Goal: Transaction & Acquisition: Book appointment/travel/reservation

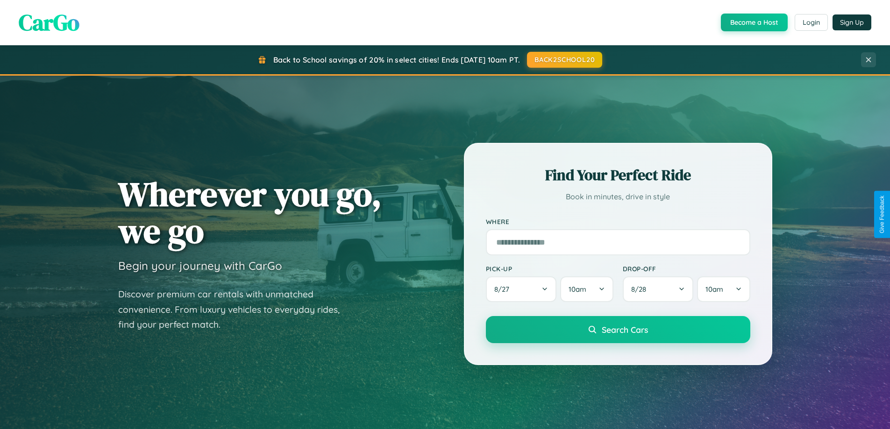
scroll to position [643, 0]
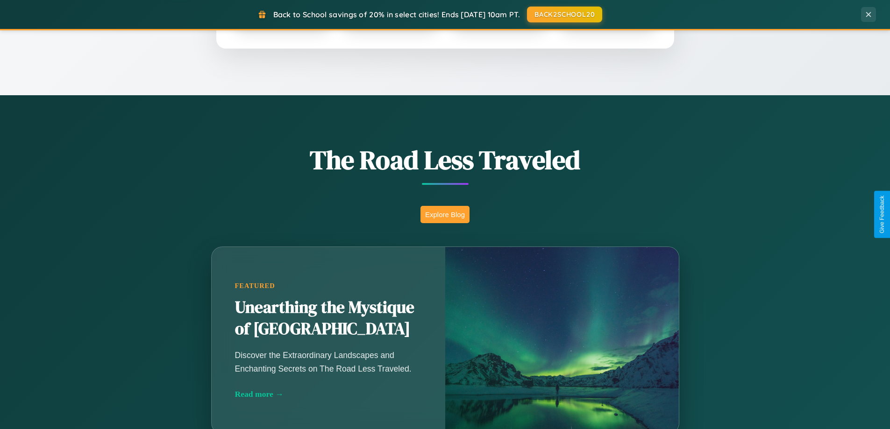
click at [445, 214] on button "Explore Blog" at bounding box center [444, 214] width 49 height 17
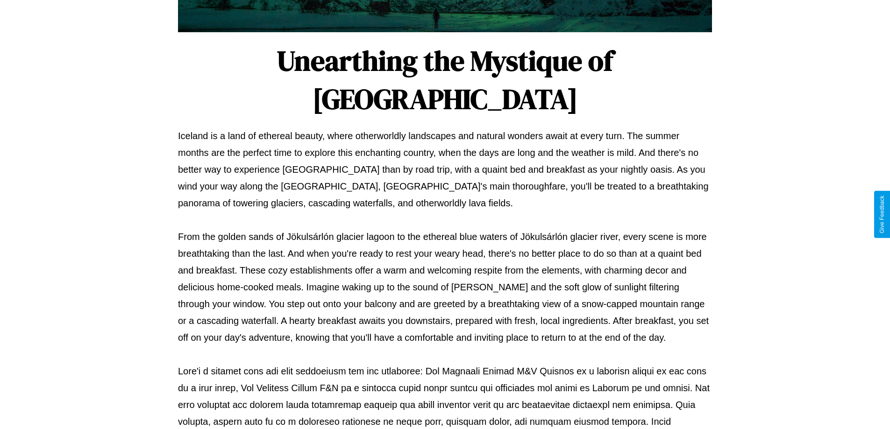
scroll to position [302, 0]
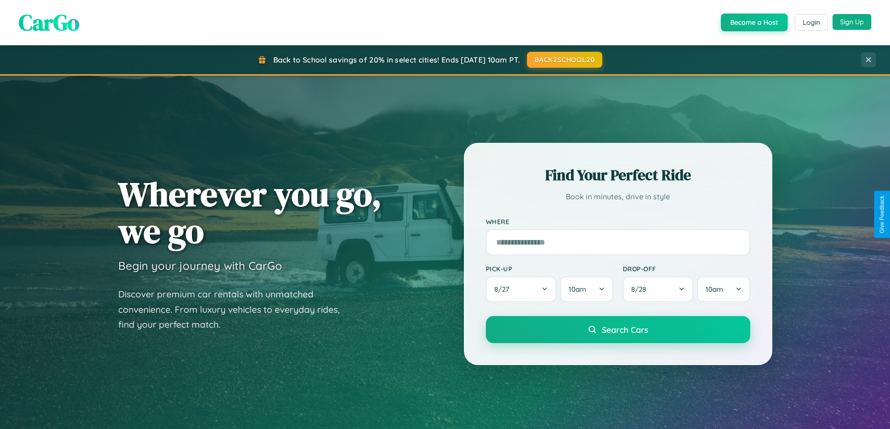
click at [852, 22] on button "Sign Up" at bounding box center [852, 22] width 39 height 16
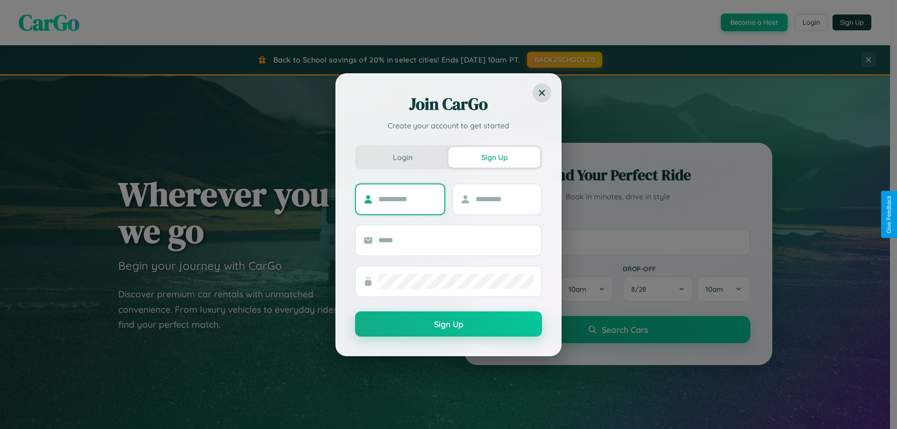
click at [407, 199] on input "text" at bounding box center [407, 199] width 58 height 15
type input "******"
click at [504, 199] on input "text" at bounding box center [505, 199] width 58 height 15
type input "*****"
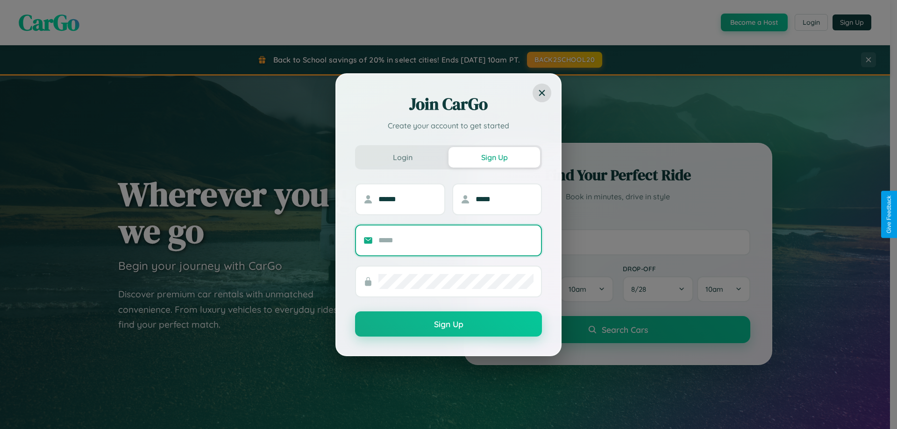
click at [456, 240] on input "text" at bounding box center [455, 240] width 155 height 15
type input "**********"
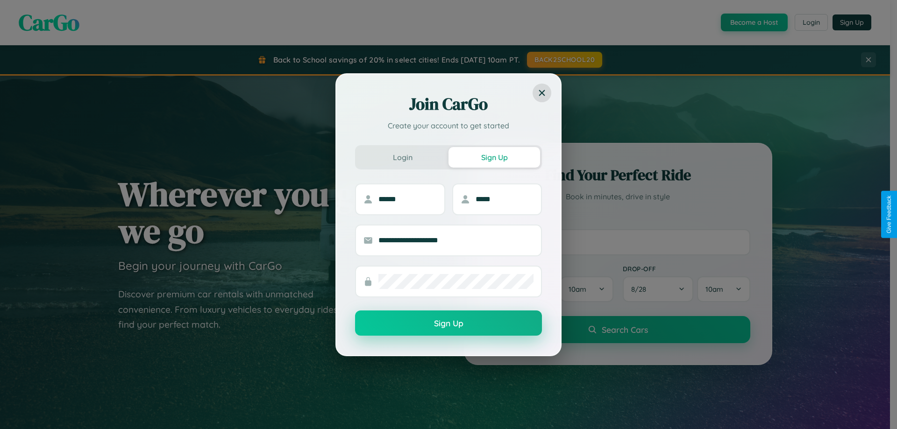
click at [449, 324] on button "Sign Up" at bounding box center [448, 323] width 187 height 25
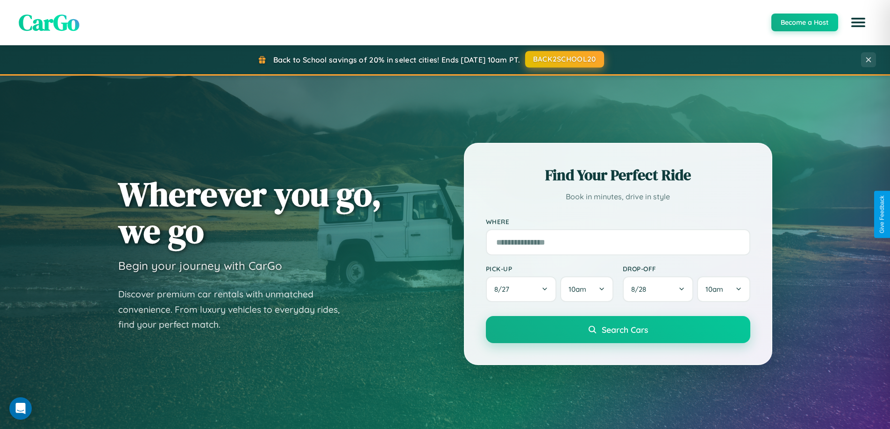
click at [564, 59] on button "BACK2SCHOOL20" at bounding box center [564, 59] width 79 height 17
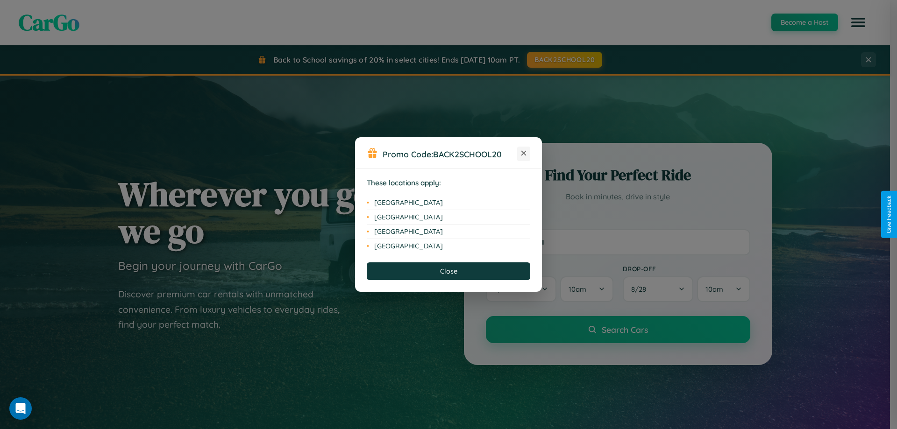
click at [524, 154] on icon at bounding box center [523, 153] width 5 height 5
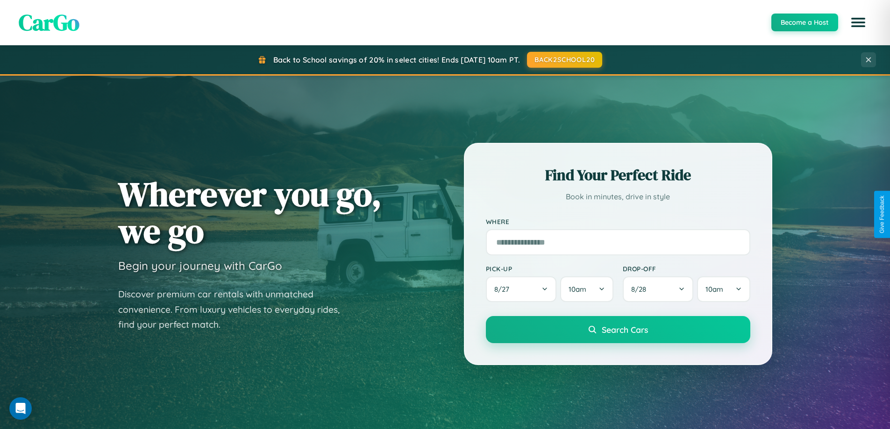
scroll to position [28, 0]
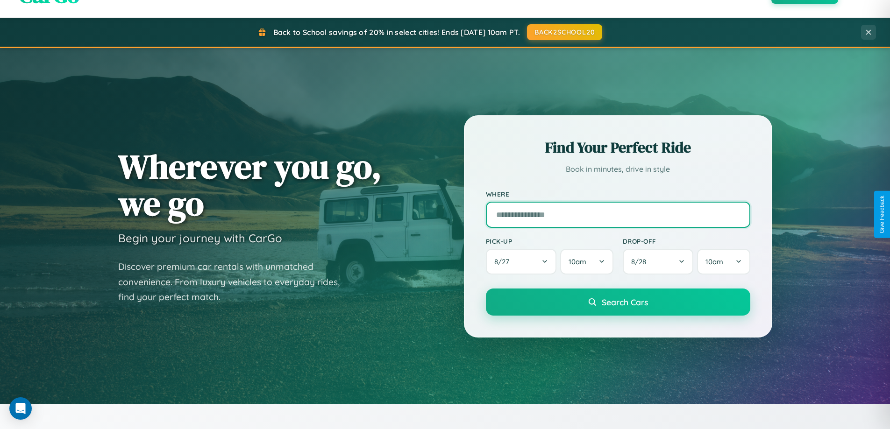
click at [618, 214] on input "text" at bounding box center [618, 215] width 264 height 26
type input "******"
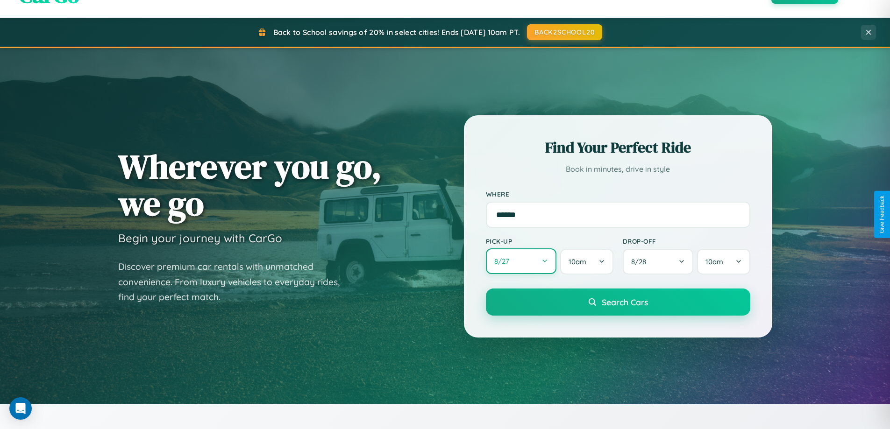
click at [521, 262] on button "8 / 27" at bounding box center [521, 262] width 71 height 26
select select "*"
select select "****"
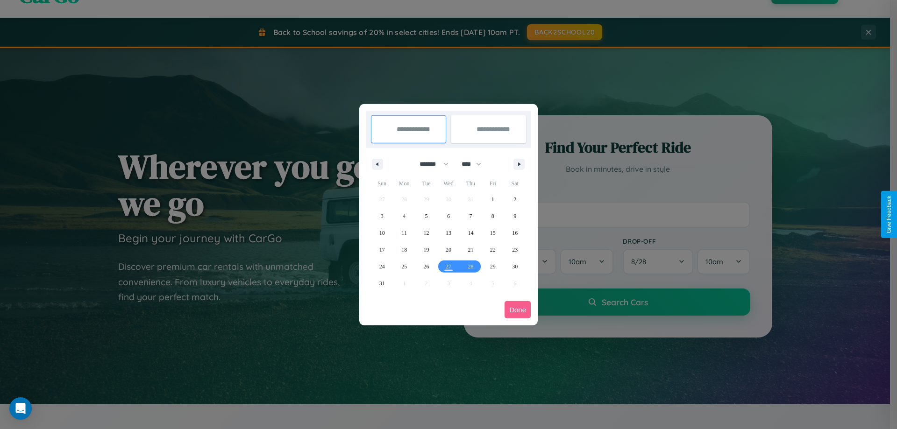
click at [430, 164] on select "******* ******** ***** ***** *** **** **** ****** ********* ******* ******** **…" at bounding box center [433, 164] width 40 height 15
select select "*"
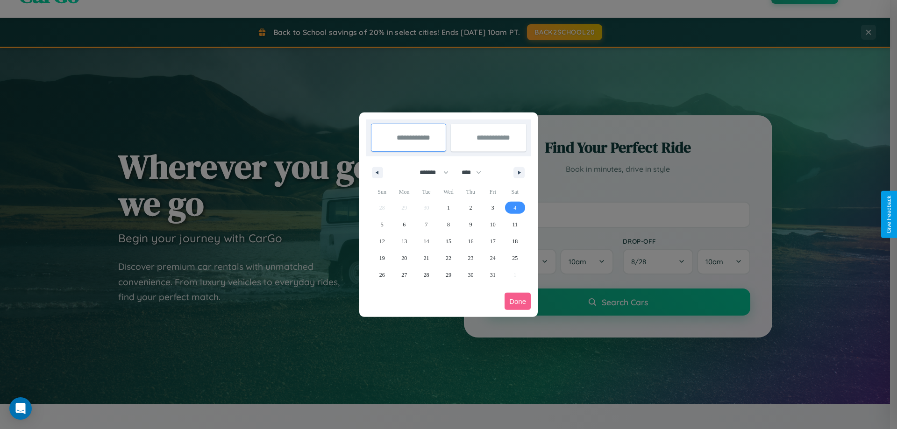
click at [515, 207] on span "4" at bounding box center [514, 207] width 3 height 17
type input "**********"
click at [382, 241] on span "12" at bounding box center [382, 241] width 6 height 17
type input "**********"
click at [518, 301] on button "Done" at bounding box center [518, 301] width 26 height 17
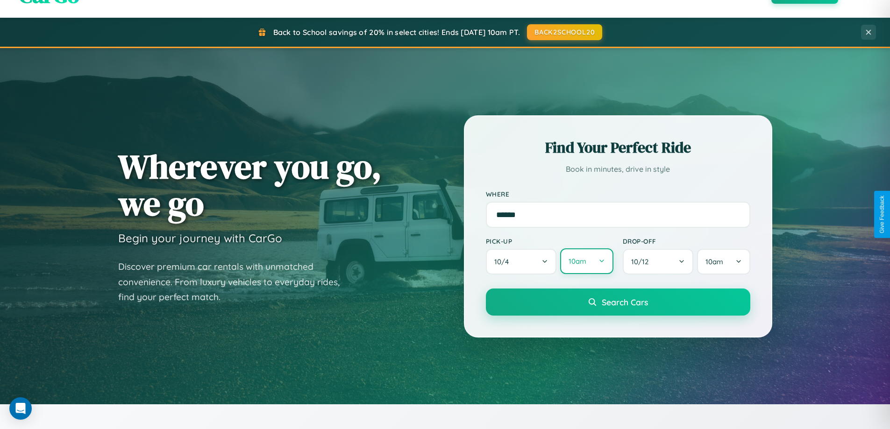
click at [586, 262] on button "10am" at bounding box center [586, 262] width 53 height 26
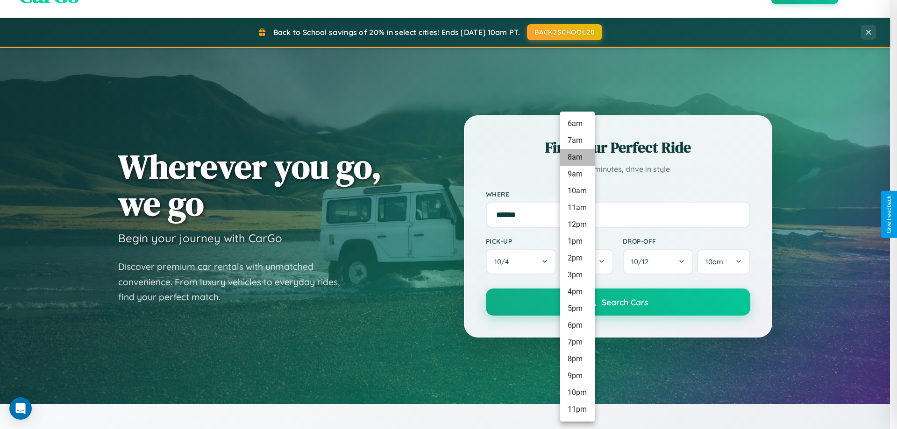
click at [577, 157] on li "8am" at bounding box center [577, 157] width 35 height 17
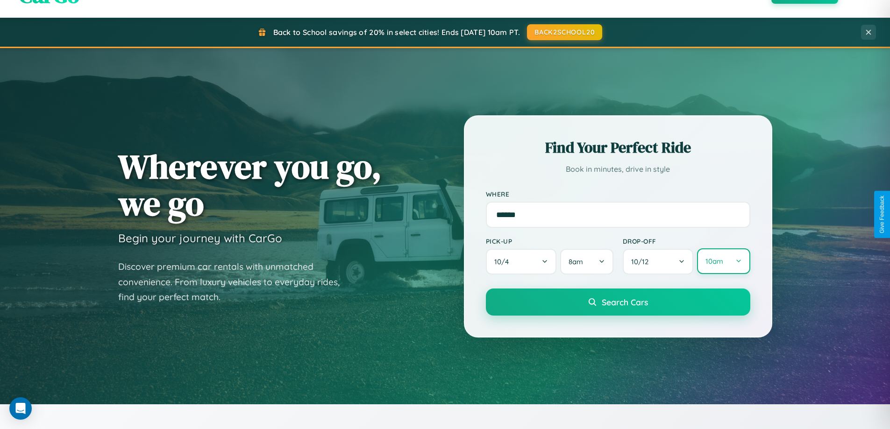
click at [723, 262] on button "10am" at bounding box center [723, 262] width 53 height 26
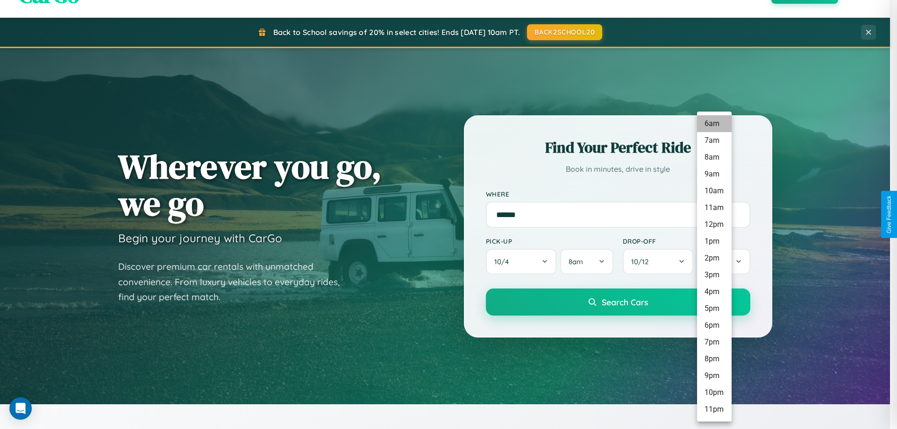
click at [714, 124] on li "6am" at bounding box center [714, 123] width 35 height 17
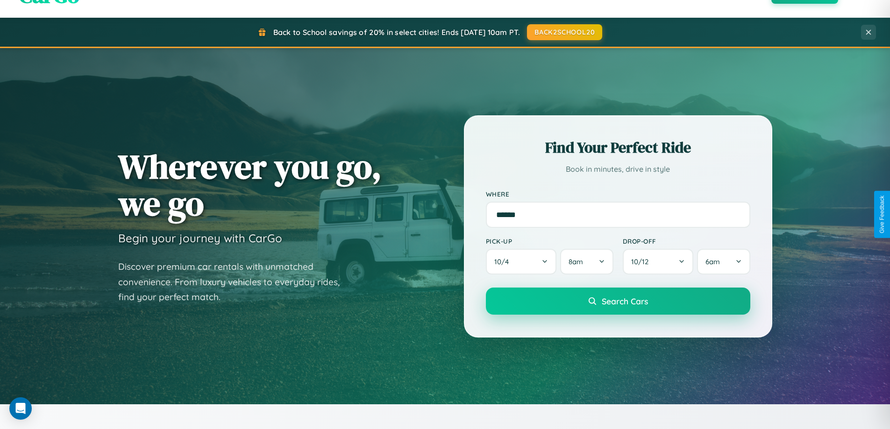
click at [618, 302] on span "Search Cars" at bounding box center [625, 301] width 46 height 10
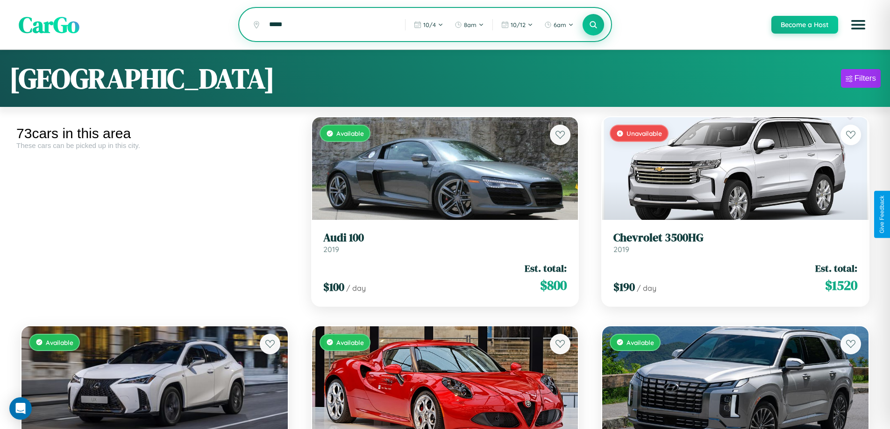
click at [593, 25] on icon at bounding box center [593, 24] width 9 height 9
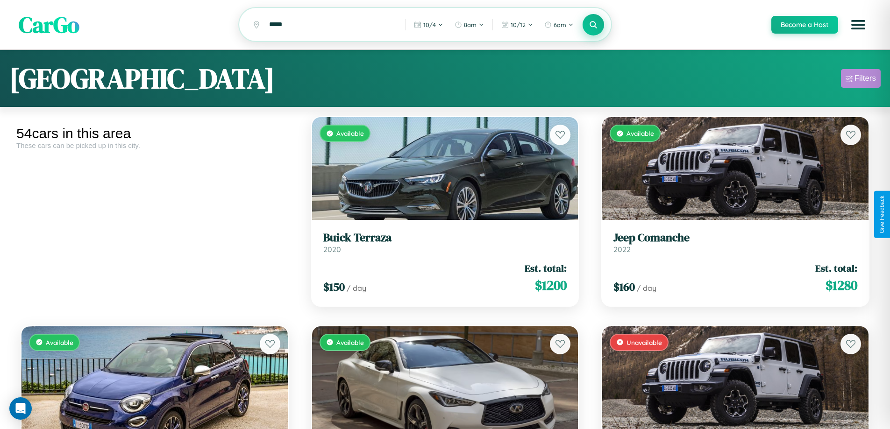
click at [861, 80] on div "Filters" at bounding box center [864, 78] width 21 height 9
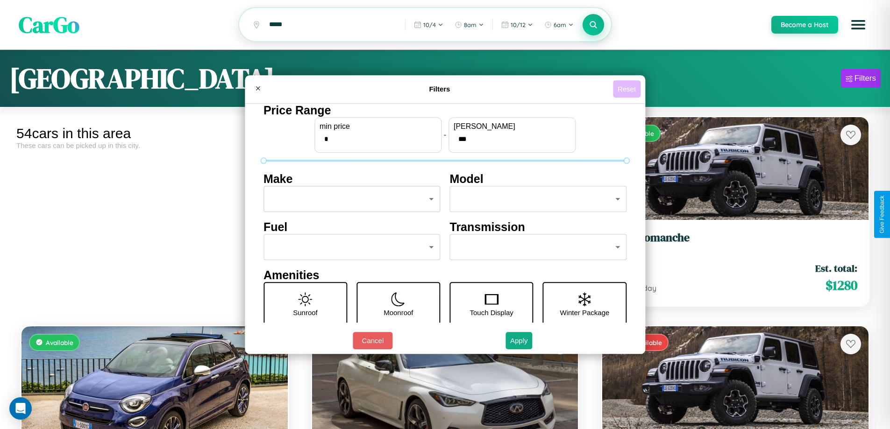
click at [628, 89] on button "Reset" at bounding box center [627, 88] width 28 height 17
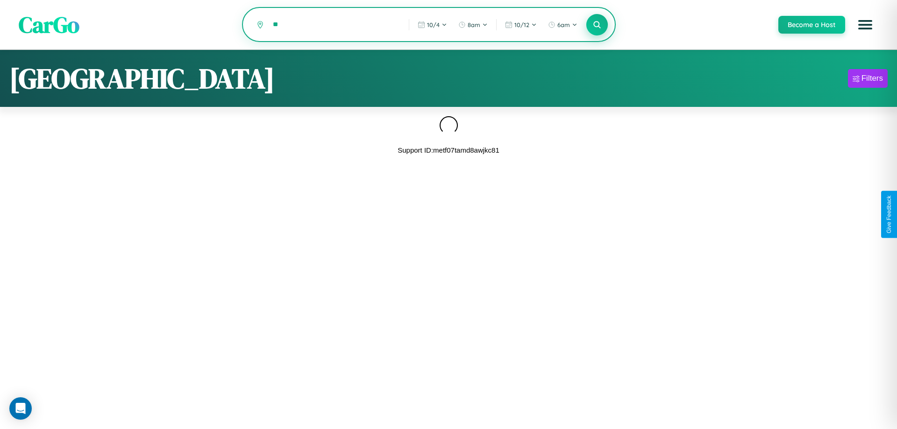
type input "*"
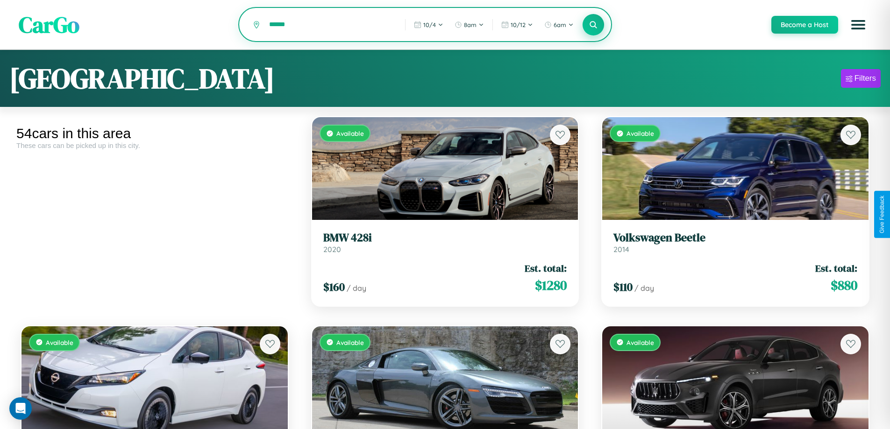
type input "******"
click at [593, 25] on icon at bounding box center [593, 24] width 9 height 9
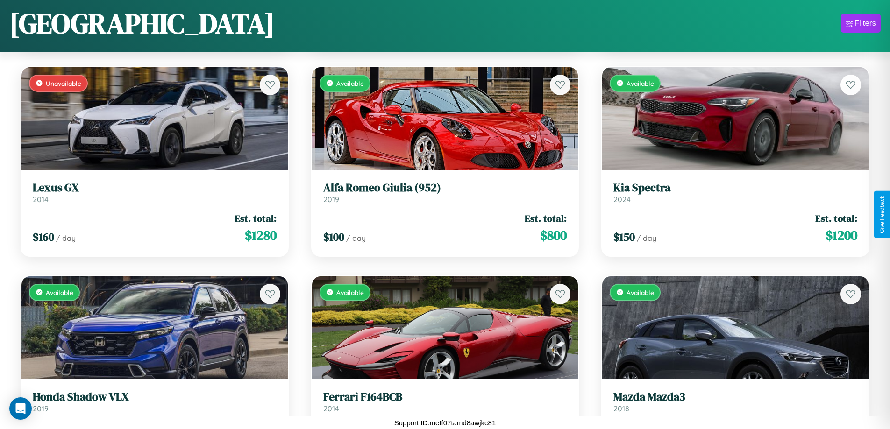
scroll to position [2433, 0]
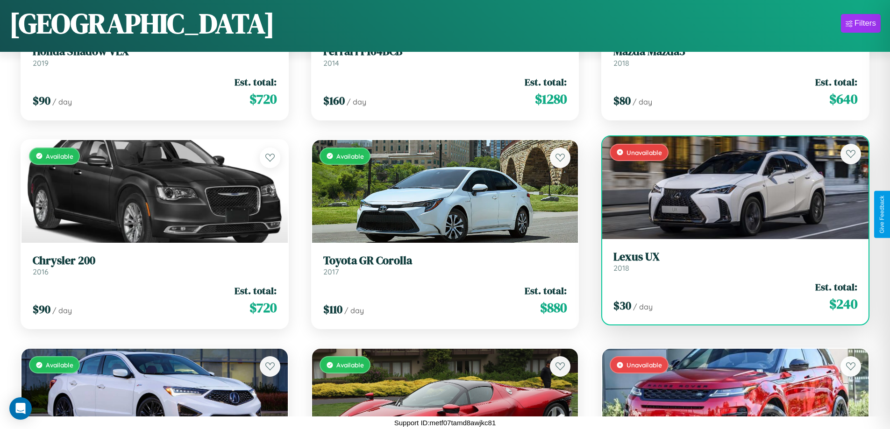
click at [729, 265] on link "Lexus UX 2018" at bounding box center [735, 261] width 244 height 23
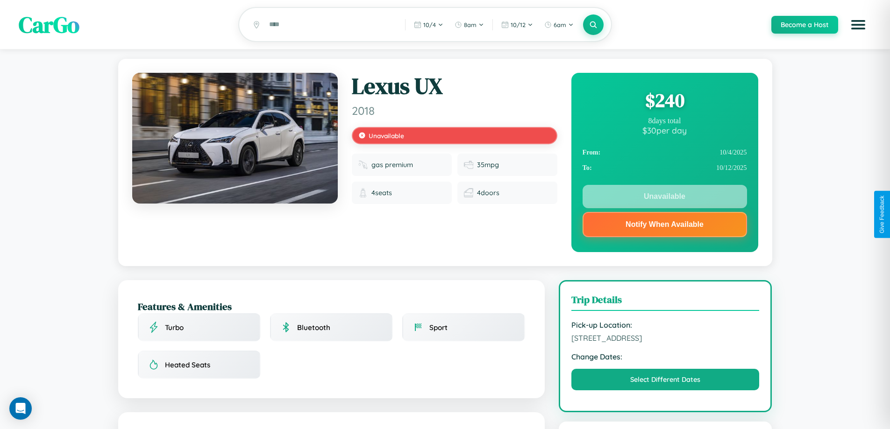
scroll to position [125, 0]
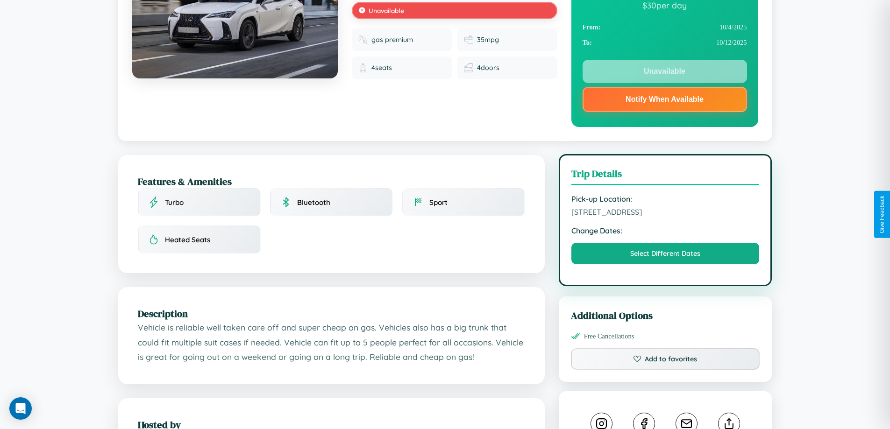
click at [665, 214] on span "[STREET_ADDRESS]" at bounding box center [665, 211] width 188 height 9
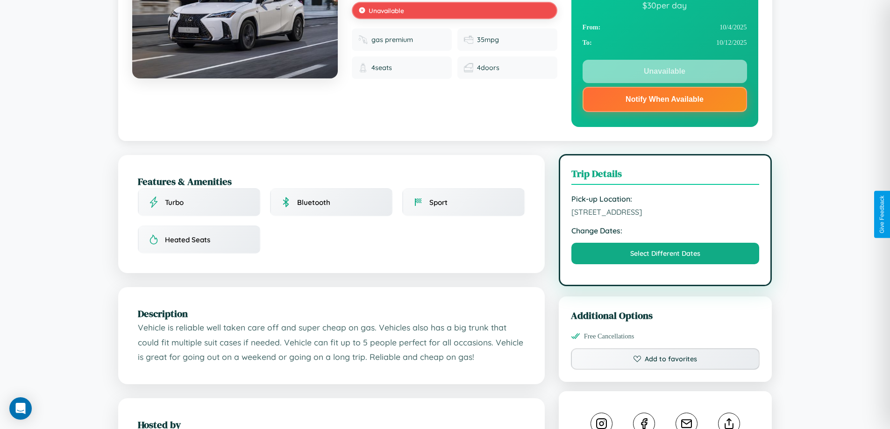
click at [665, 214] on span "[STREET_ADDRESS]" at bounding box center [665, 211] width 188 height 9
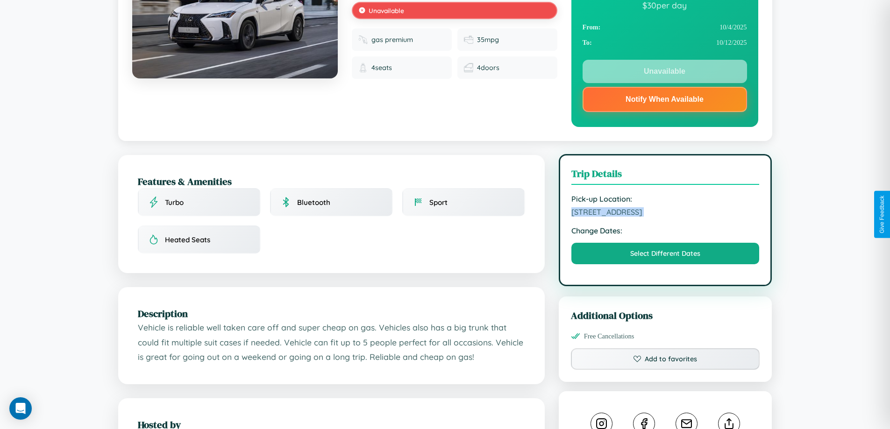
click at [665, 214] on span "[STREET_ADDRESS]" at bounding box center [665, 211] width 188 height 9
click at [665, 214] on span "8507 Elm Street Athens Greece 95429" at bounding box center [665, 211] width 188 height 9
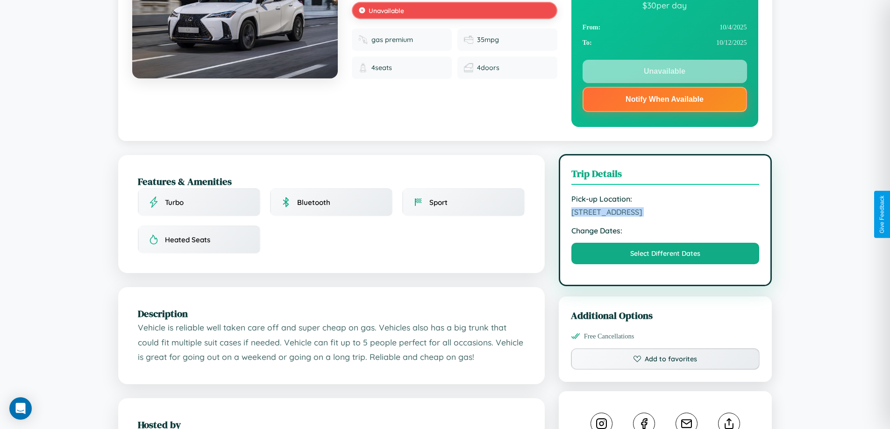
click at [665, 214] on span "8507 Elm Street Athens Greece 95429" at bounding box center [665, 211] width 188 height 9
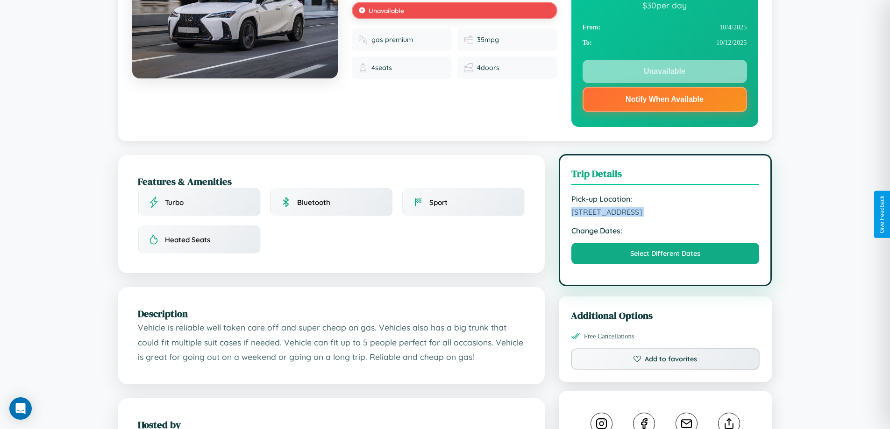
click at [665, 214] on span "8507 Elm Street Athens Greece 95429" at bounding box center [665, 211] width 188 height 9
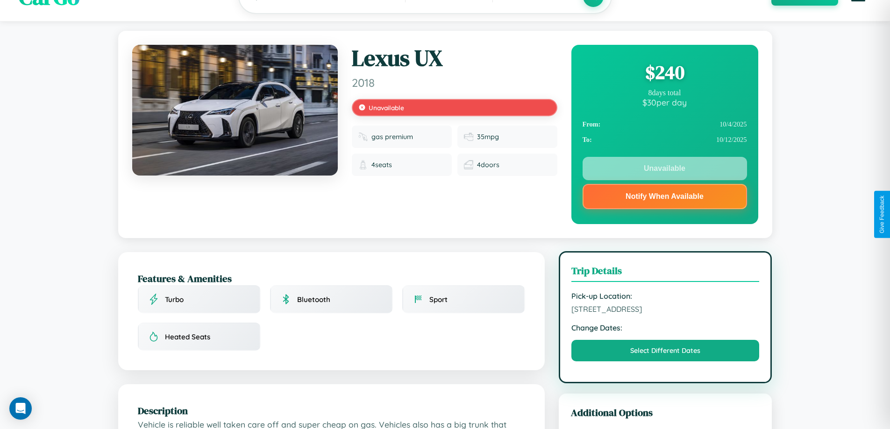
scroll to position [0, 0]
